Goal: Complete application form

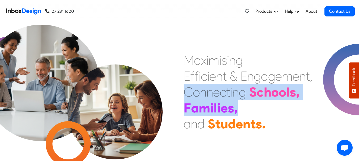
drag, startPoint x: 185, startPoint y: 94, endPoint x: 263, endPoint y: 114, distance: 80.8
click at [263, 114] on div "M a x i m i s i n g E f f i c i e n t & E n g a g e m e n t , C o n n e c t i n…" at bounding box center [248, 92] width 129 height 80
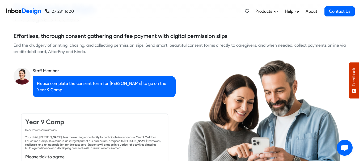
checkbox input "true"
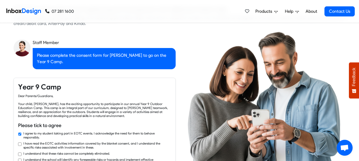
checkbox input "true"
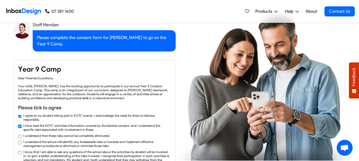
checkbox input "true"
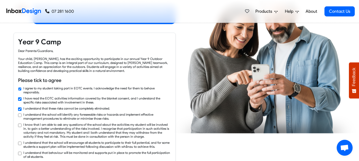
checkbox input "true"
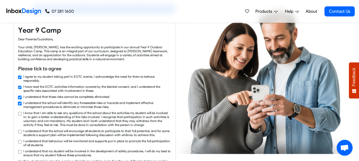
checkbox input "true"
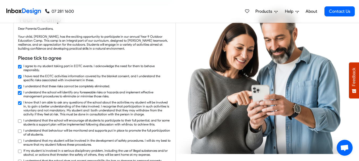
checkbox input "true"
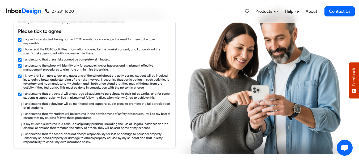
checkbox input "true"
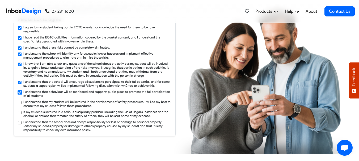
checkbox input "true"
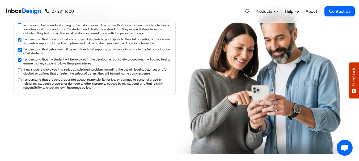
checkbox input "true"
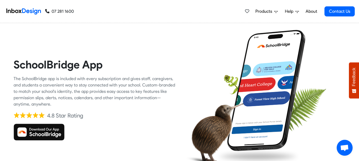
scroll to position [764, 0]
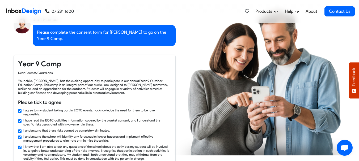
checkbox input "false"
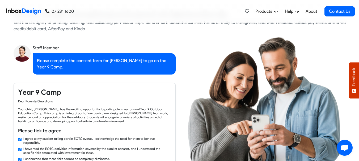
checkbox input "false"
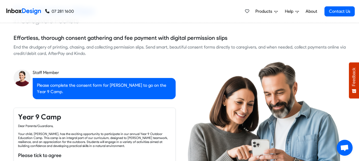
checkbox input "false"
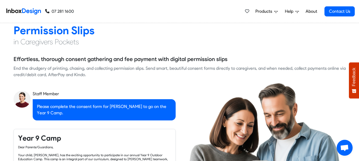
checkbox input "false"
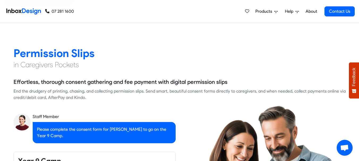
checkbox input "false"
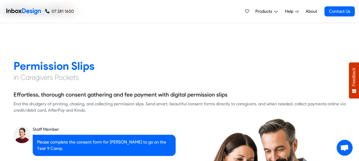
checkbox input "false"
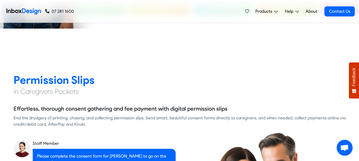
checkbox input "false"
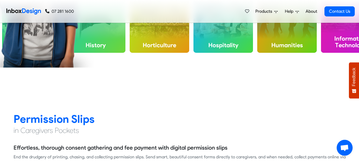
checkbox input "false"
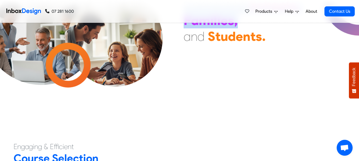
scroll to position [0, 0]
